Goal: Complete application form: Complete application form

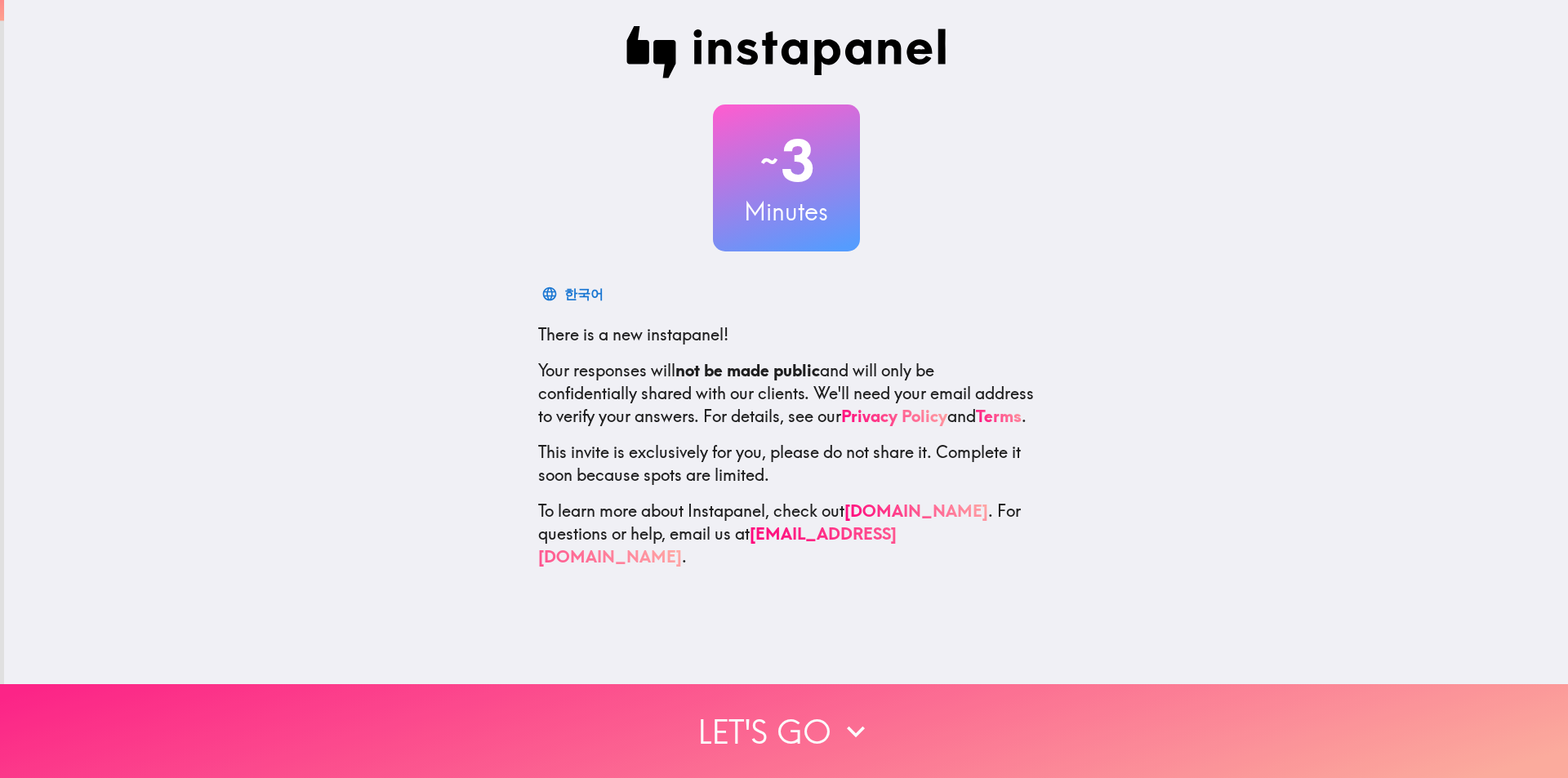
click at [745, 726] on button "Let's go" at bounding box center [784, 730] width 1568 height 94
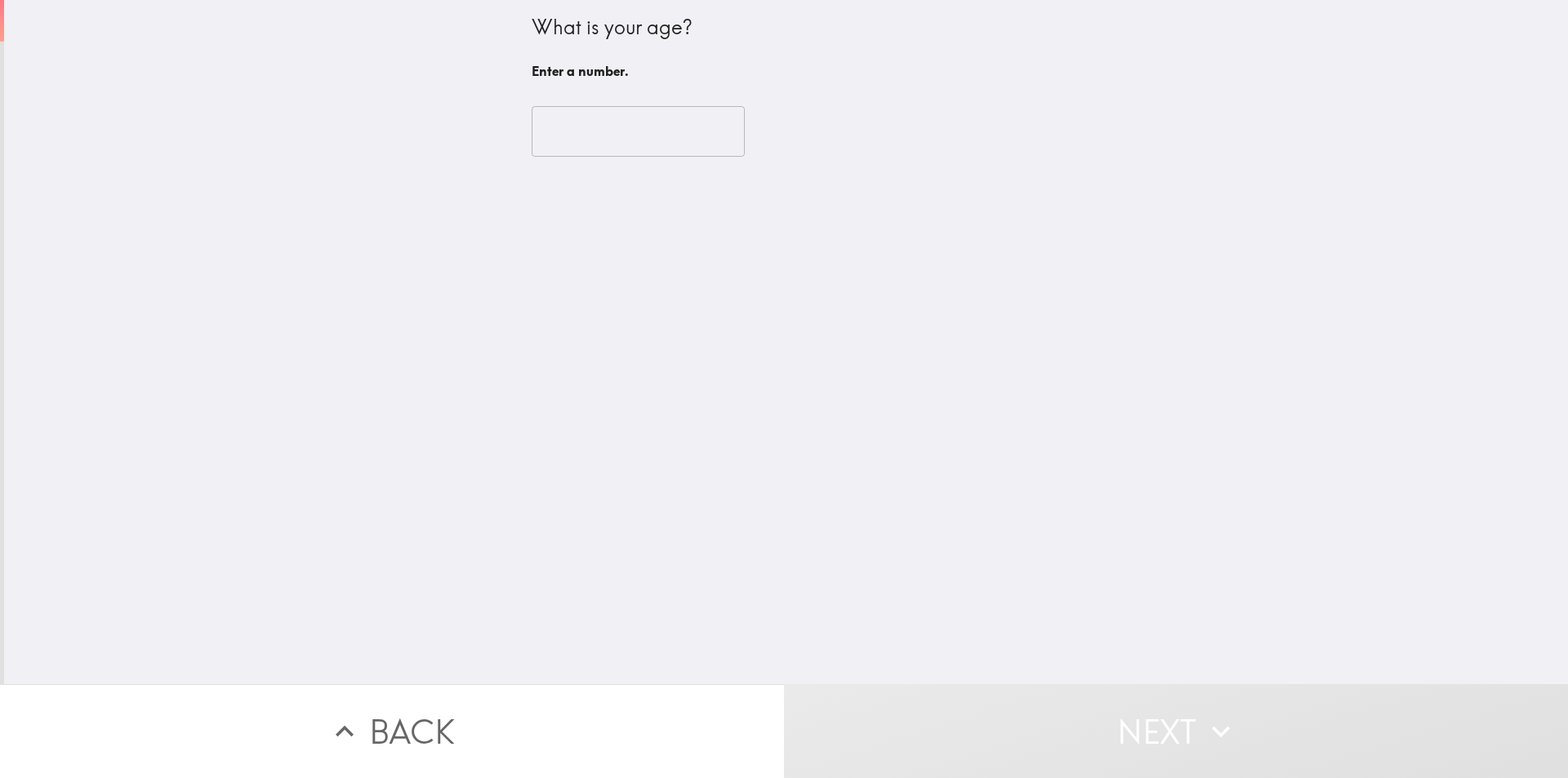
click at [605, 137] on input "number" at bounding box center [638, 131] width 213 height 51
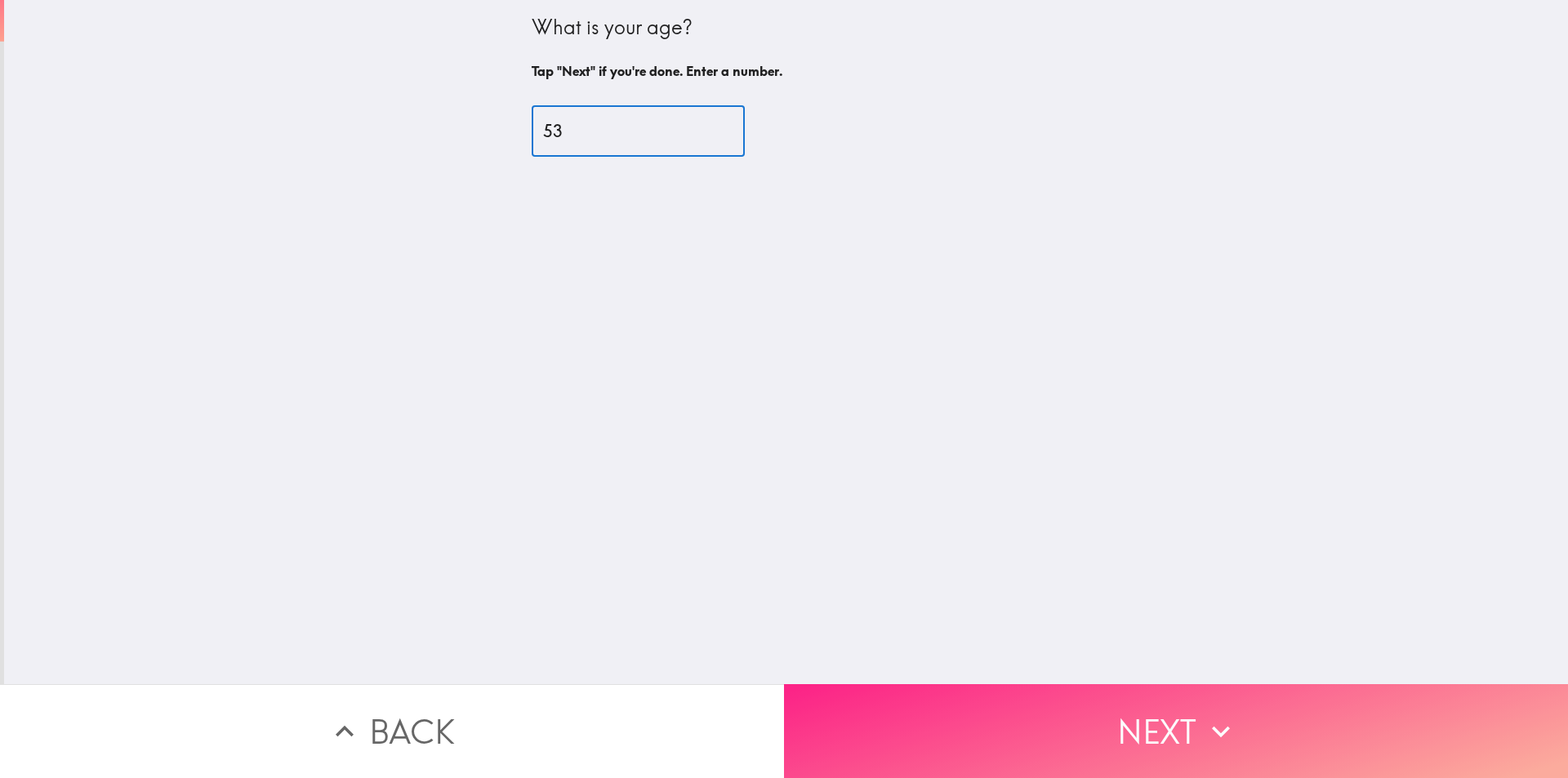
type input "53"
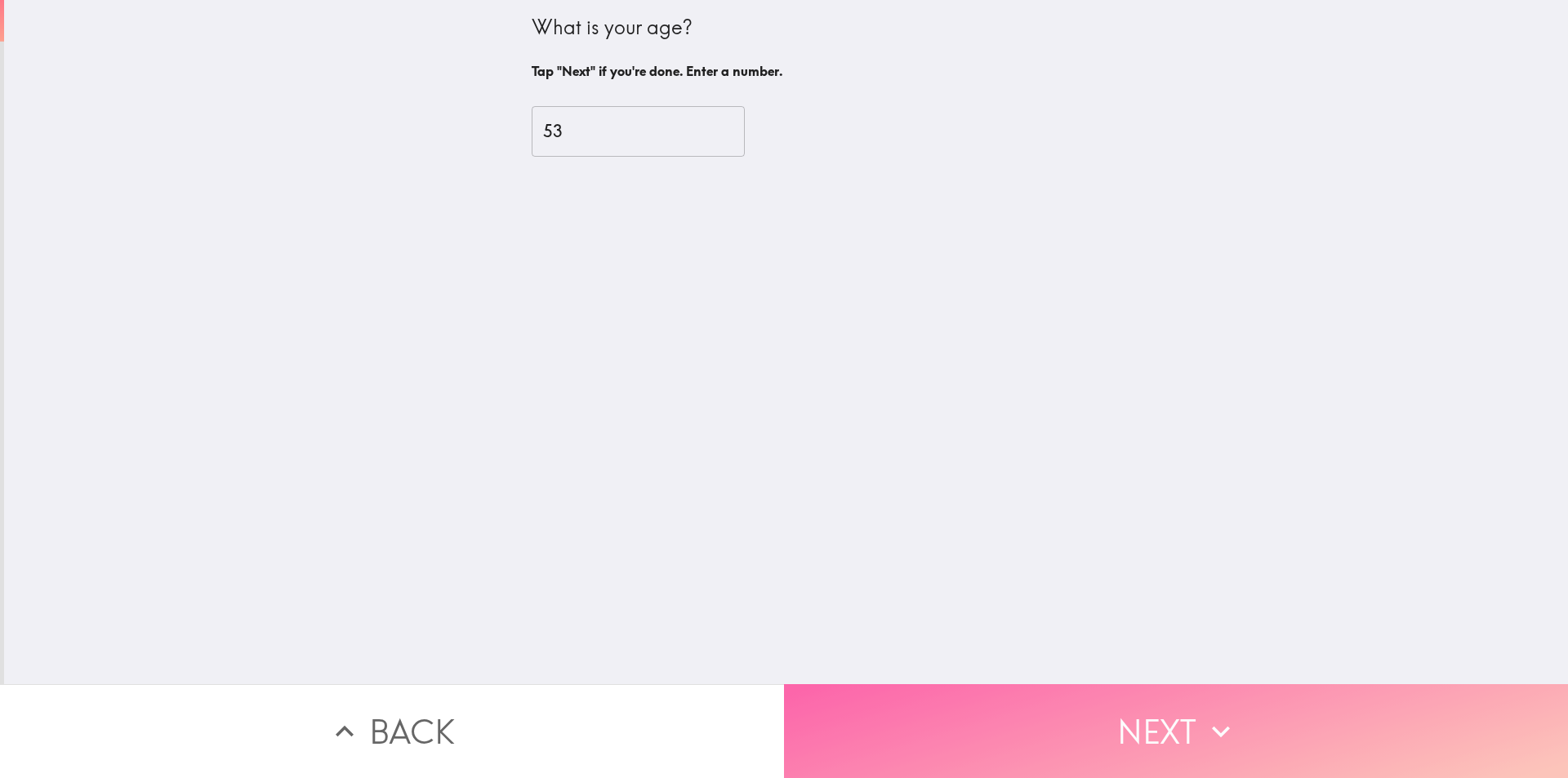
click at [1207, 713] on icon "button" at bounding box center [1221, 731] width 36 height 36
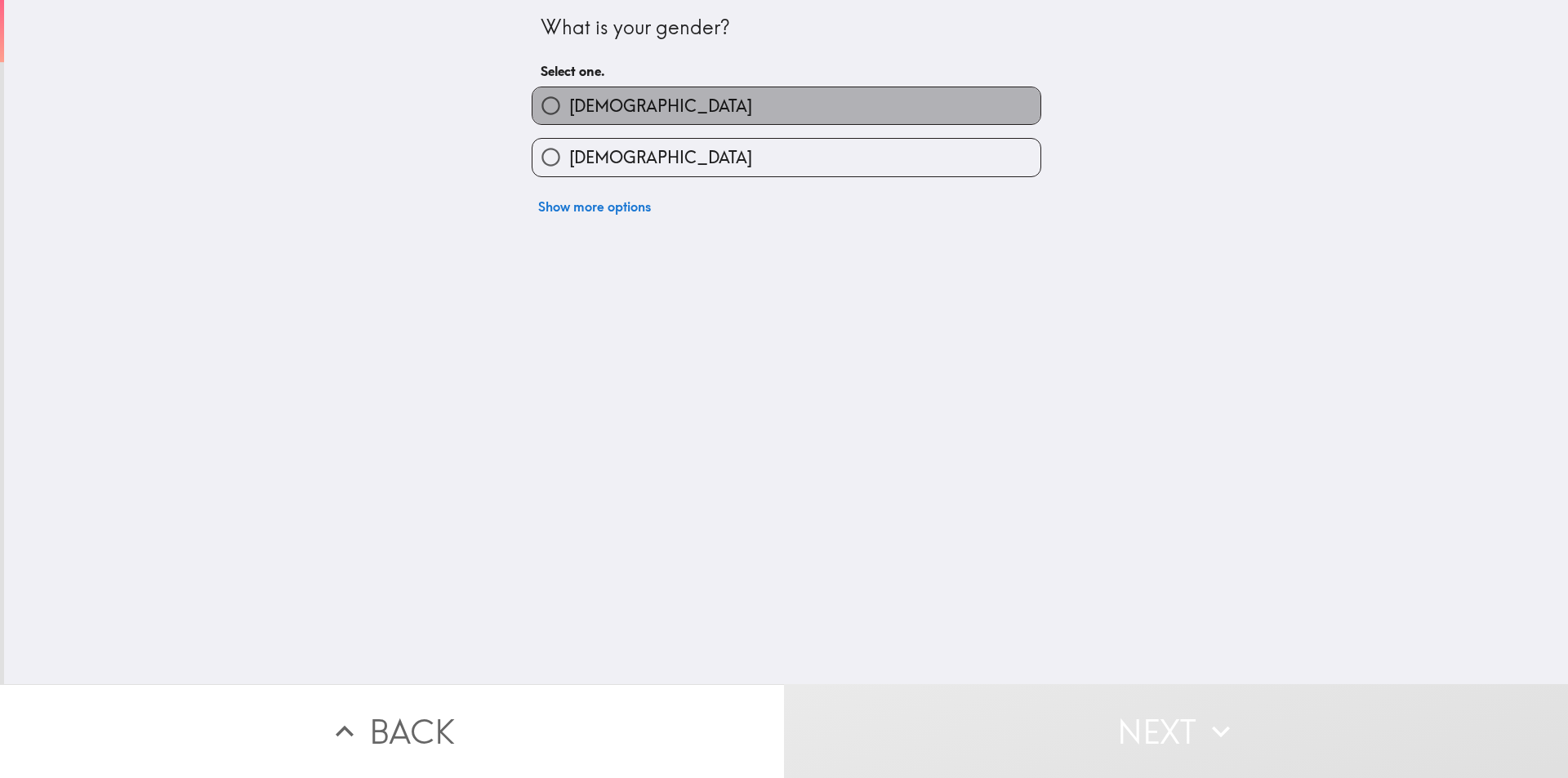
click at [598, 103] on label "[DEMOGRAPHIC_DATA]" at bounding box center [786, 105] width 508 height 36
click at [569, 103] on input "[DEMOGRAPHIC_DATA]" at bounding box center [551, 105] width 36 height 36
radio input "true"
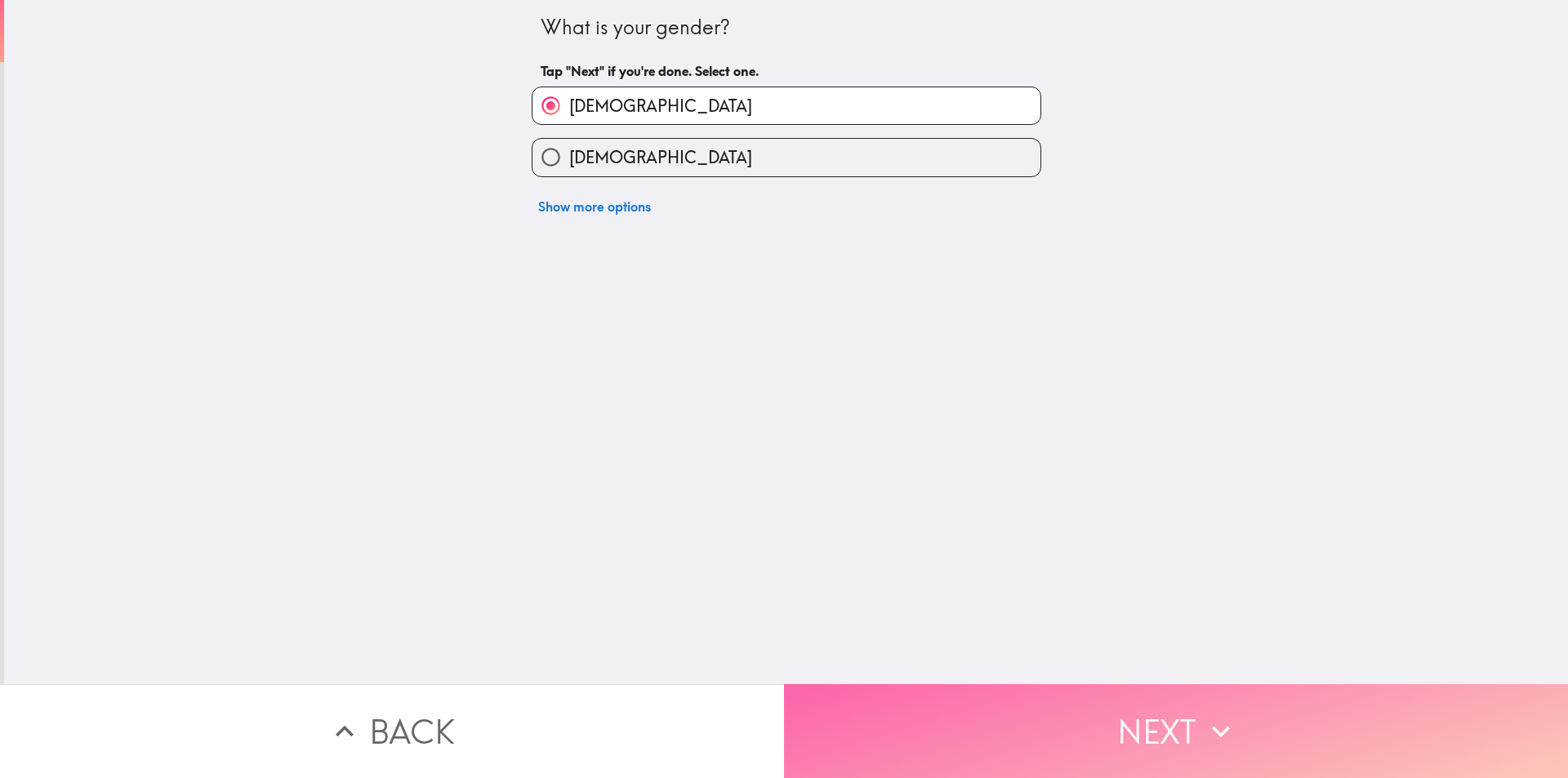
click at [1174, 716] on button "Next" at bounding box center [1175, 730] width 784 height 94
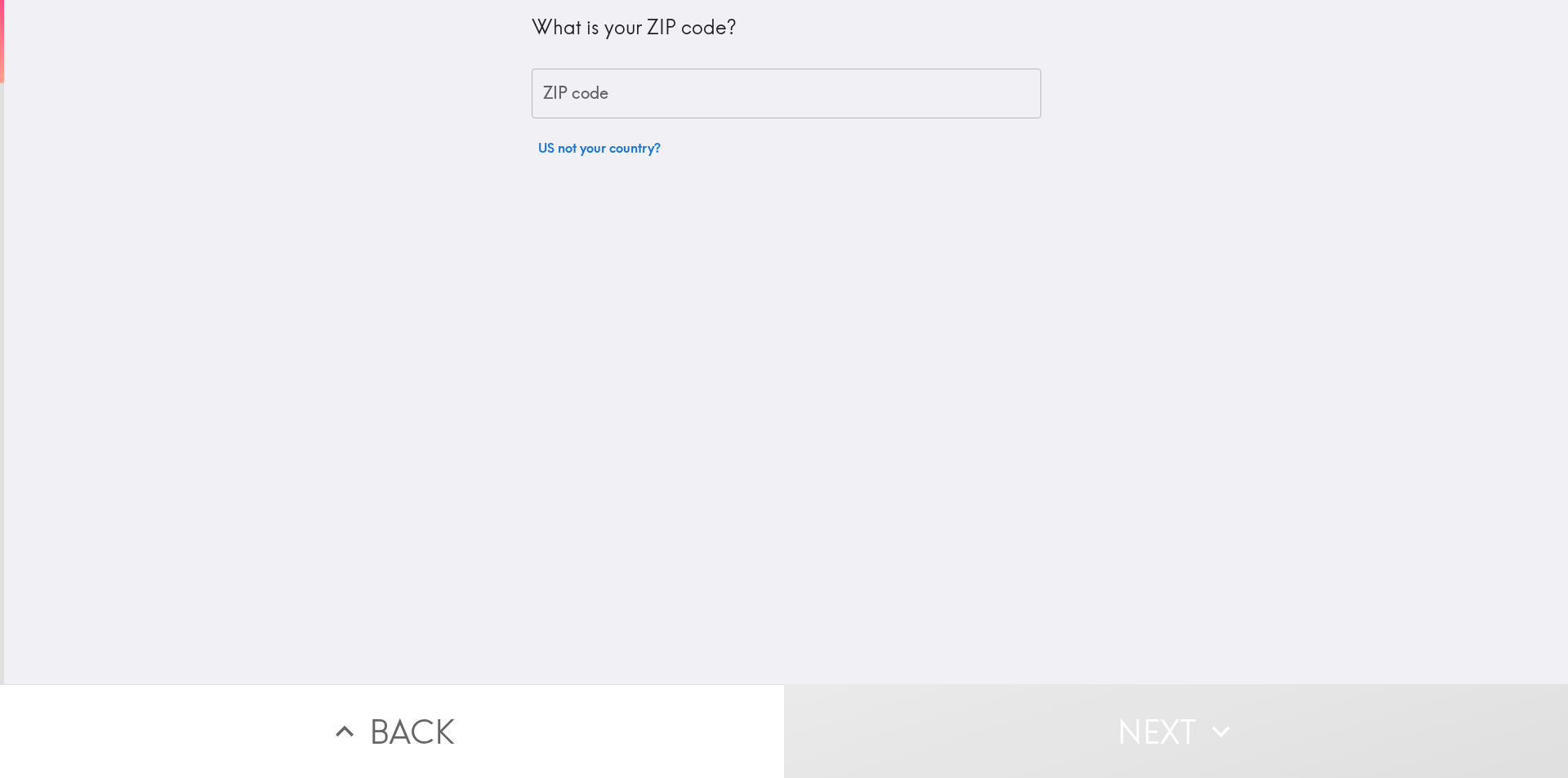
click at [642, 95] on input "ZIP code" at bounding box center [786, 93] width 509 height 51
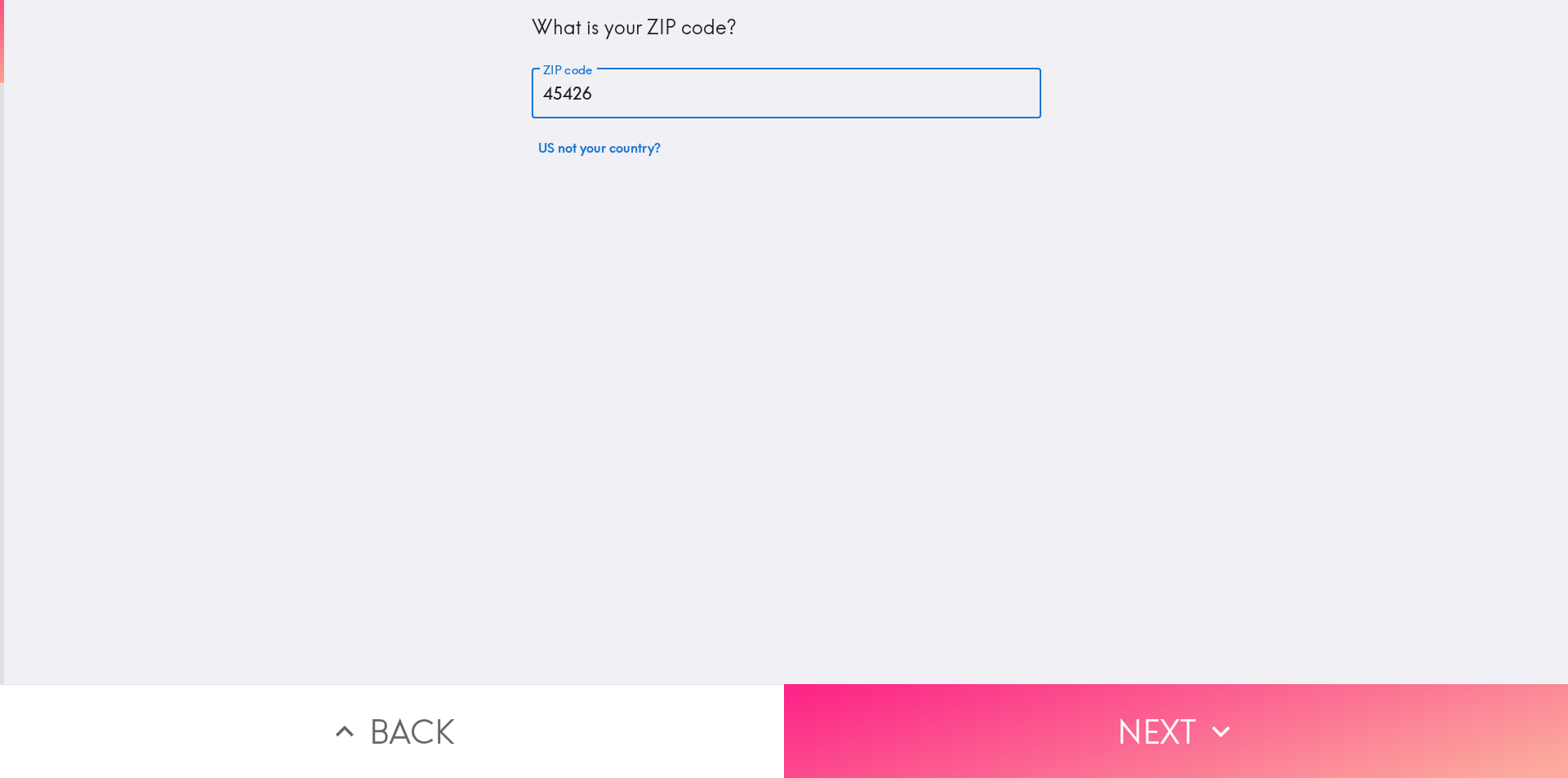
type input "45426"
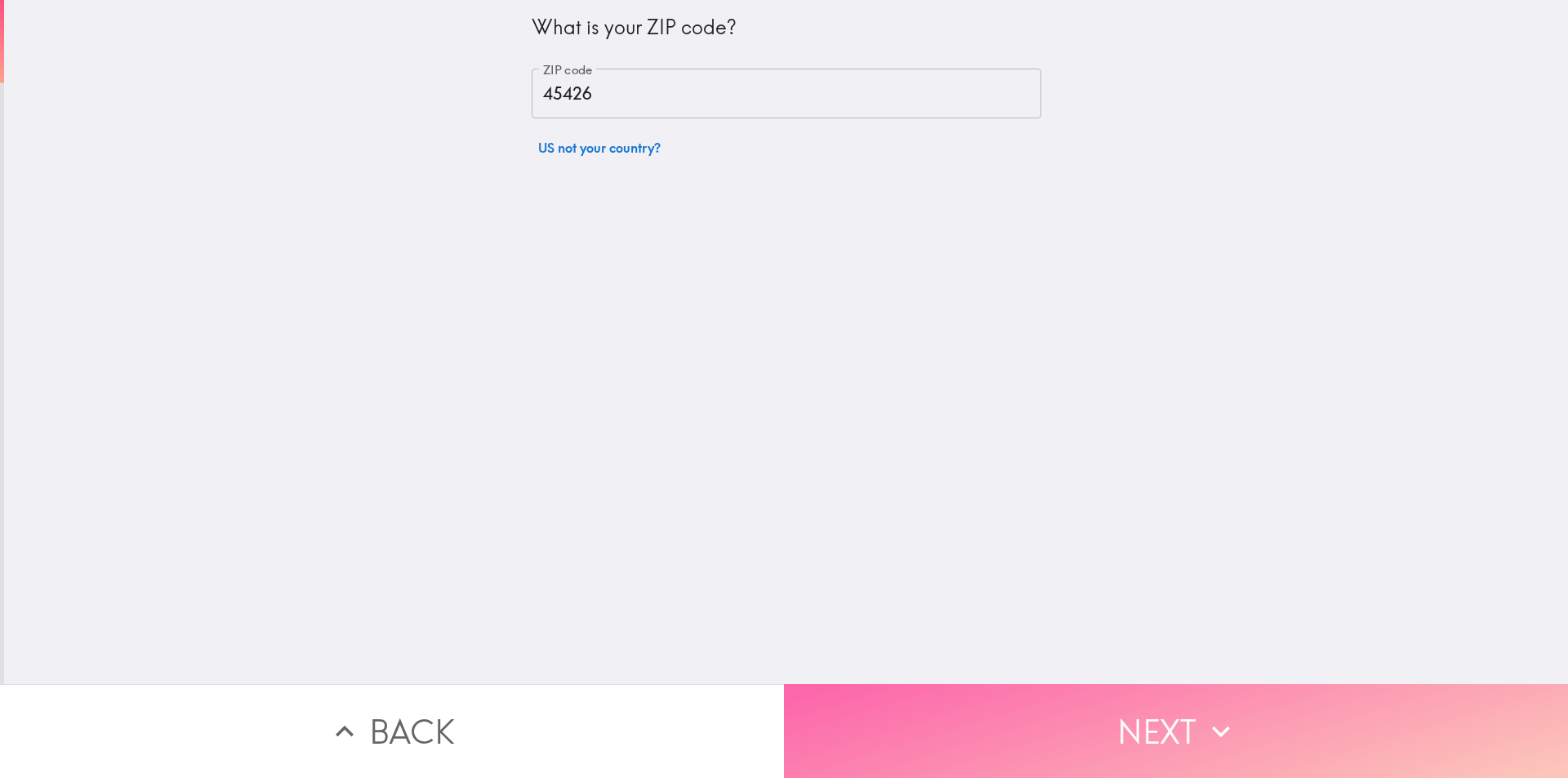
click at [1168, 705] on button "Next" at bounding box center [1175, 730] width 784 height 94
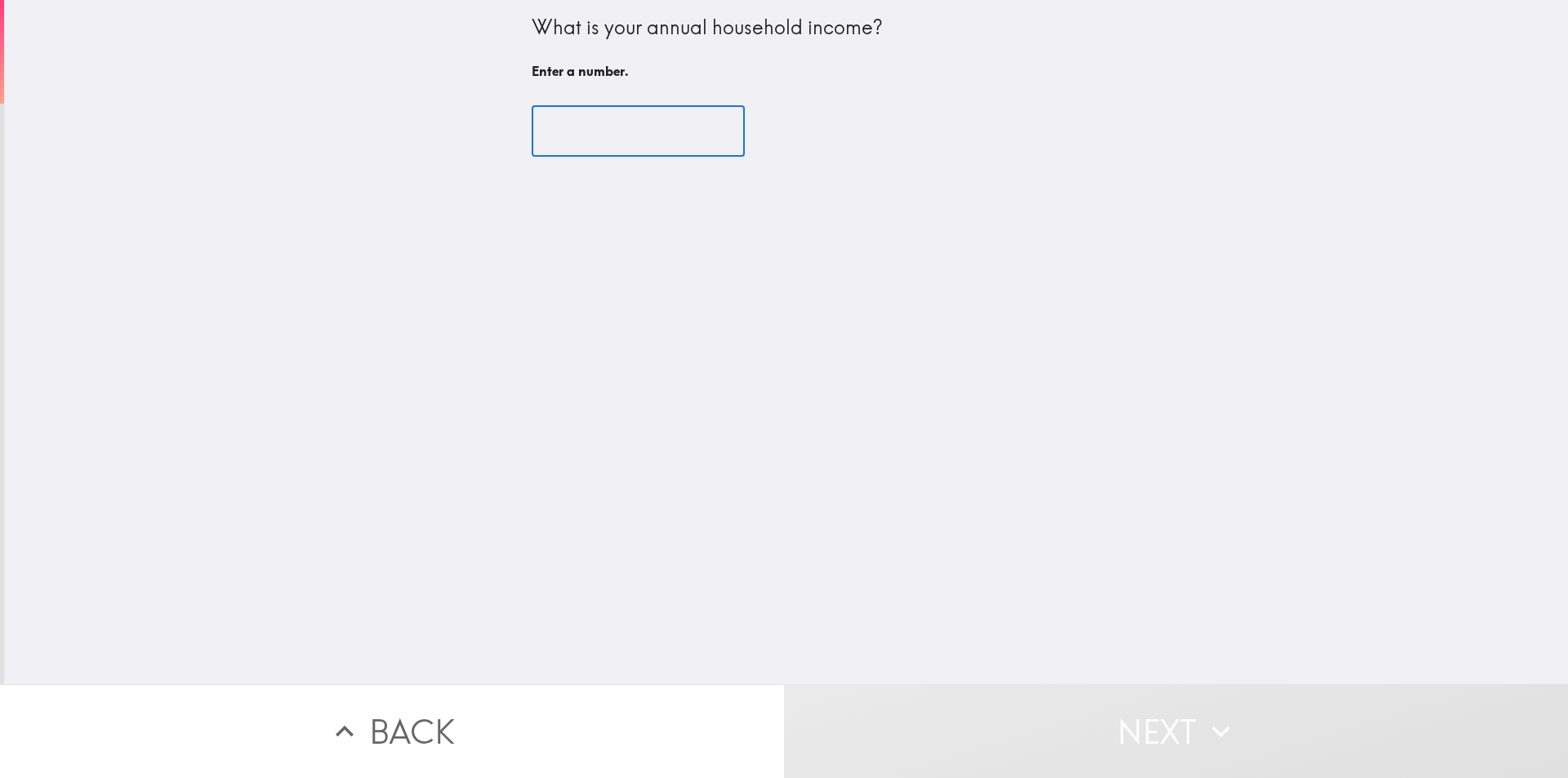
click at [593, 131] on input "number" at bounding box center [638, 131] width 213 height 51
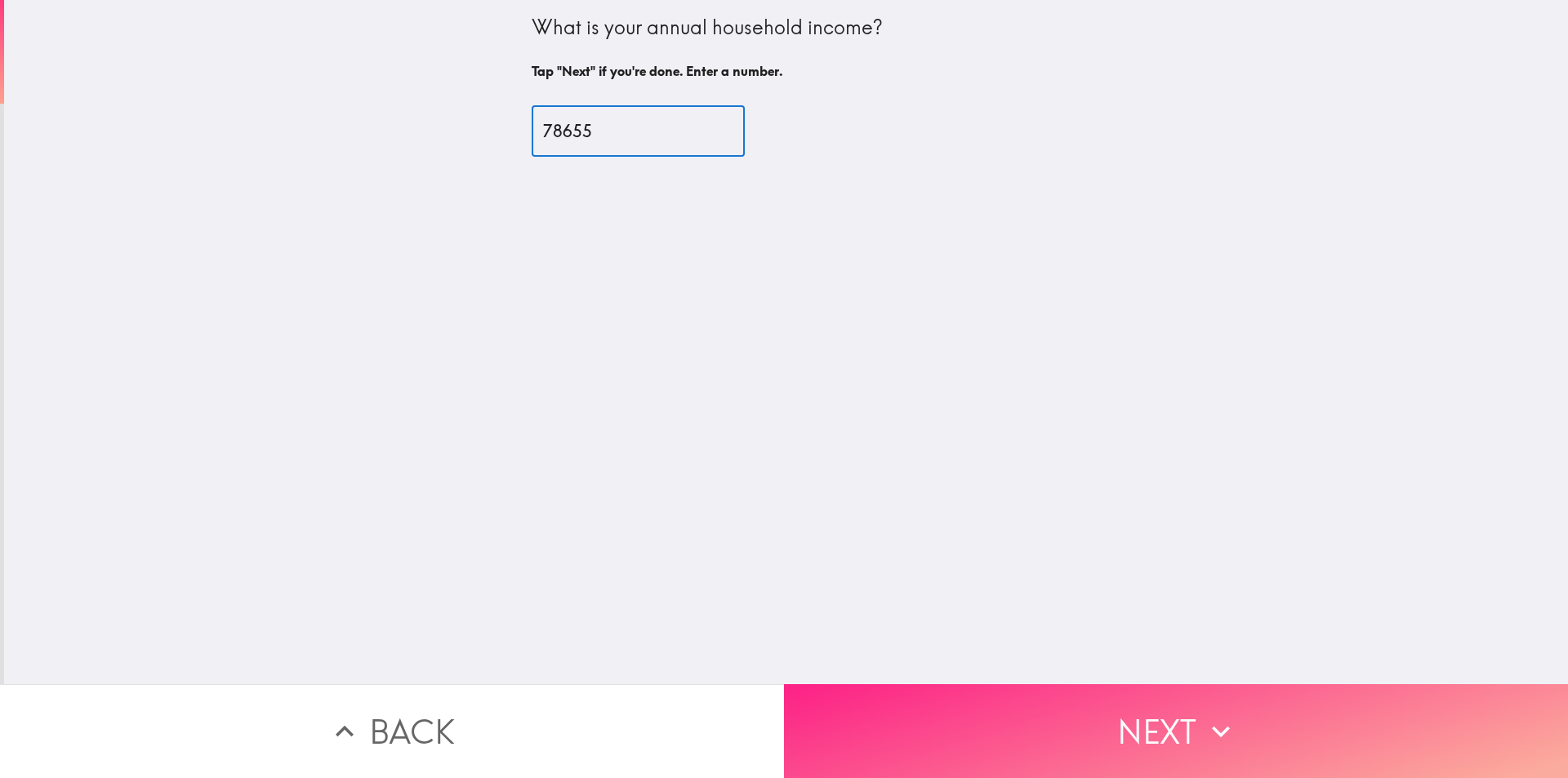
type input "78655"
click at [1177, 717] on button "Next" at bounding box center [1175, 730] width 784 height 94
